Goal: Information Seeking & Learning: Learn about a topic

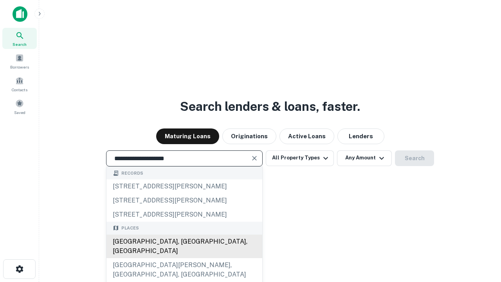
click at [184, 258] on div "[GEOGRAPHIC_DATA], [GEOGRAPHIC_DATA], [GEOGRAPHIC_DATA]" at bounding box center [184, 245] width 156 height 23
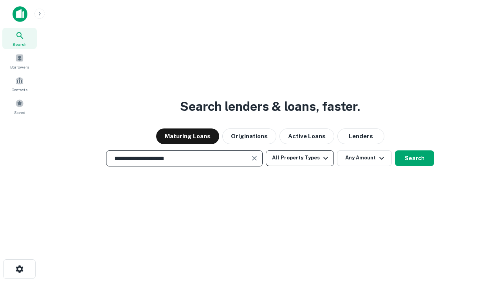
type input "**********"
click at [300, 158] on button "All Property Types" at bounding box center [300, 158] width 68 height 16
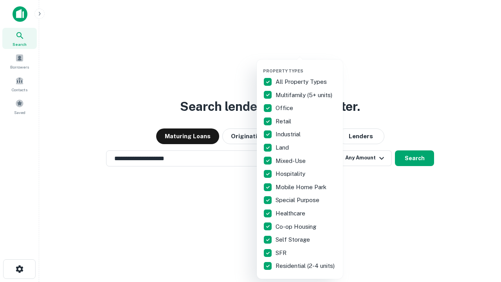
click at [306, 66] on button "button" at bounding box center [306, 66] width 86 height 0
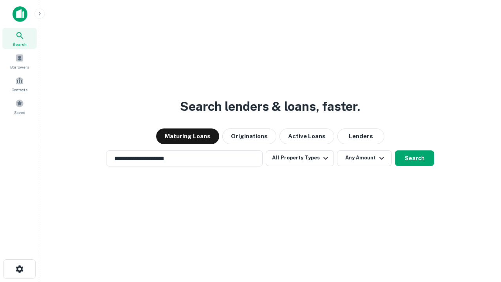
scroll to position [5, 94]
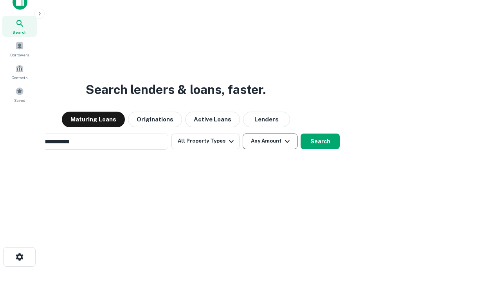
click at [243, 133] on button "Any Amount" at bounding box center [270, 141] width 55 height 16
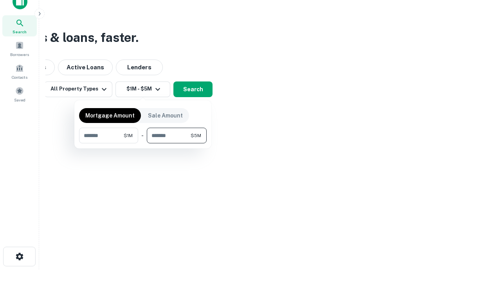
type input "*******"
click at [143, 143] on button "button" at bounding box center [143, 143] width 128 height 0
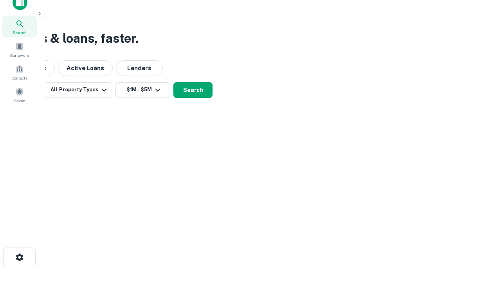
scroll to position [5, 144]
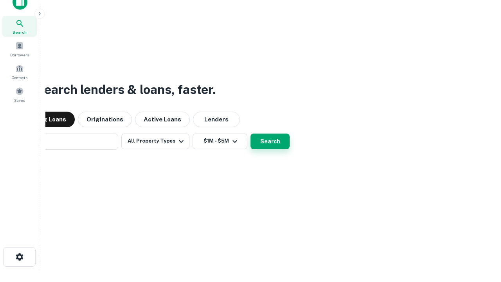
click at [250, 133] on button "Search" at bounding box center [269, 141] width 39 height 16
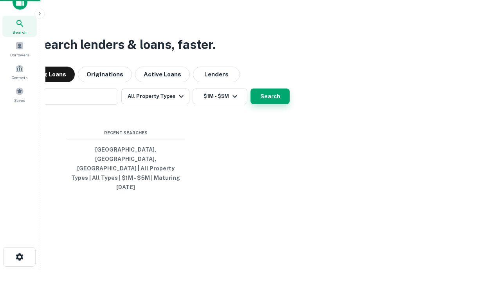
scroll to position [21, 221]
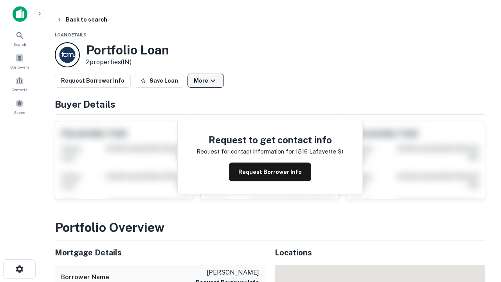
click at [205, 81] on button "More" at bounding box center [205, 81] width 36 height 14
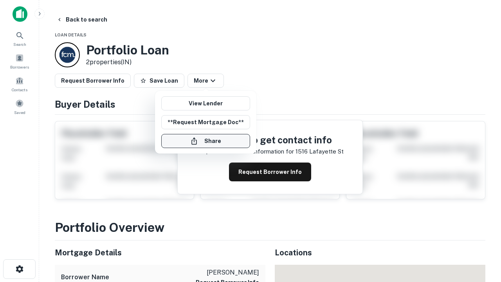
click at [205, 141] on button "Share" at bounding box center [205, 141] width 89 height 14
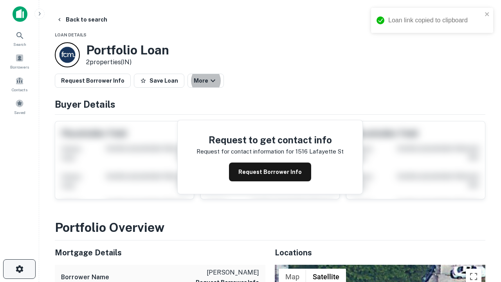
click at [19, 269] on icon "button" at bounding box center [19, 268] width 9 height 9
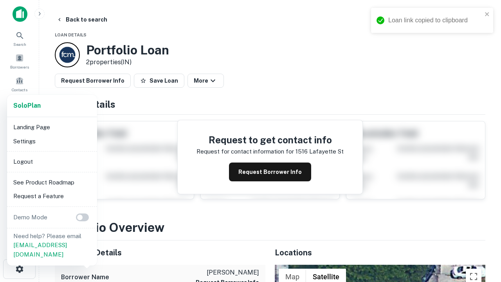
click at [52, 161] on li "Logout" at bounding box center [52, 162] width 84 height 14
